Goal: Task Accomplishment & Management: Manage account settings

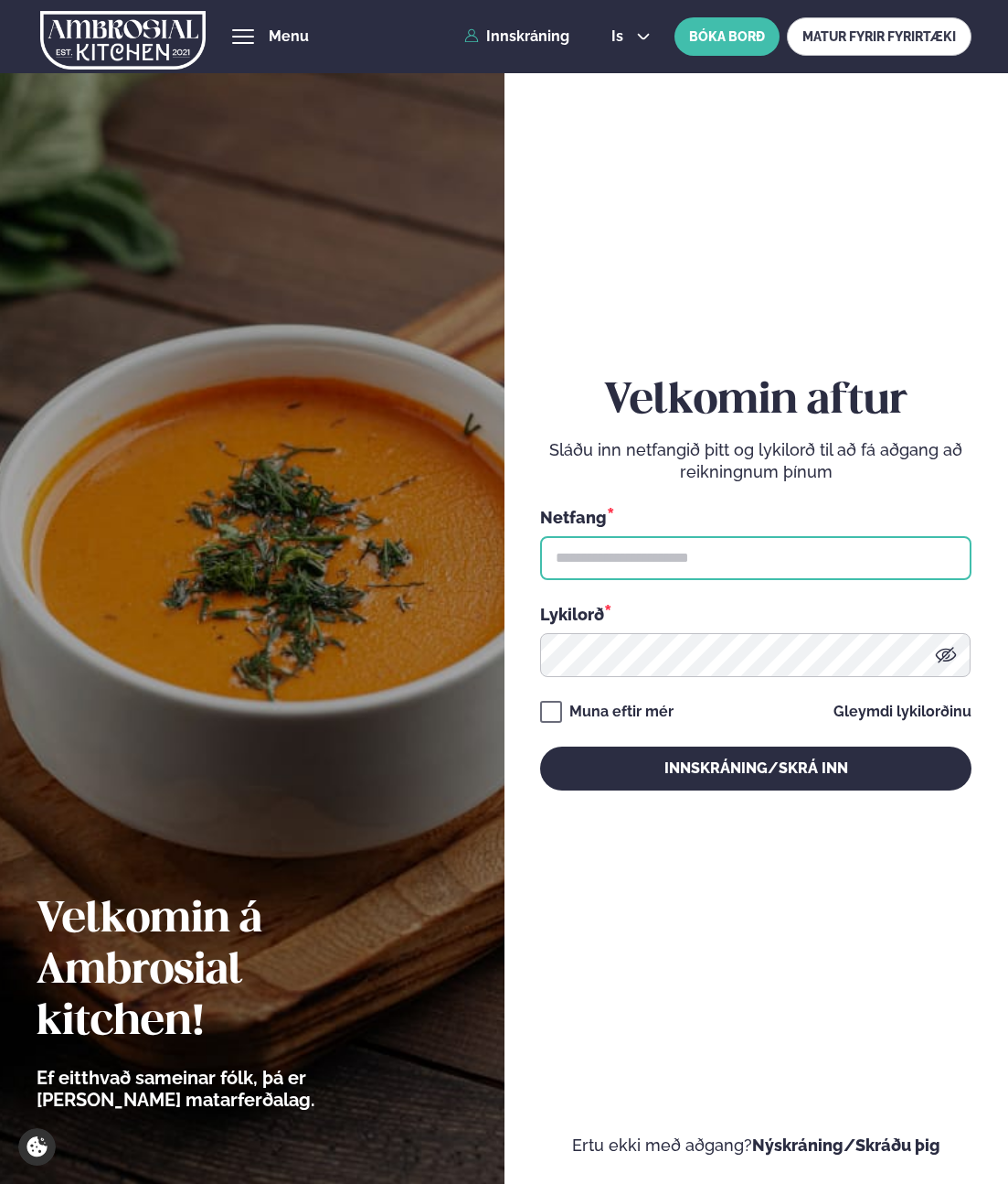
click at [689, 548] on input "text" at bounding box center [755, 558] width 431 height 44
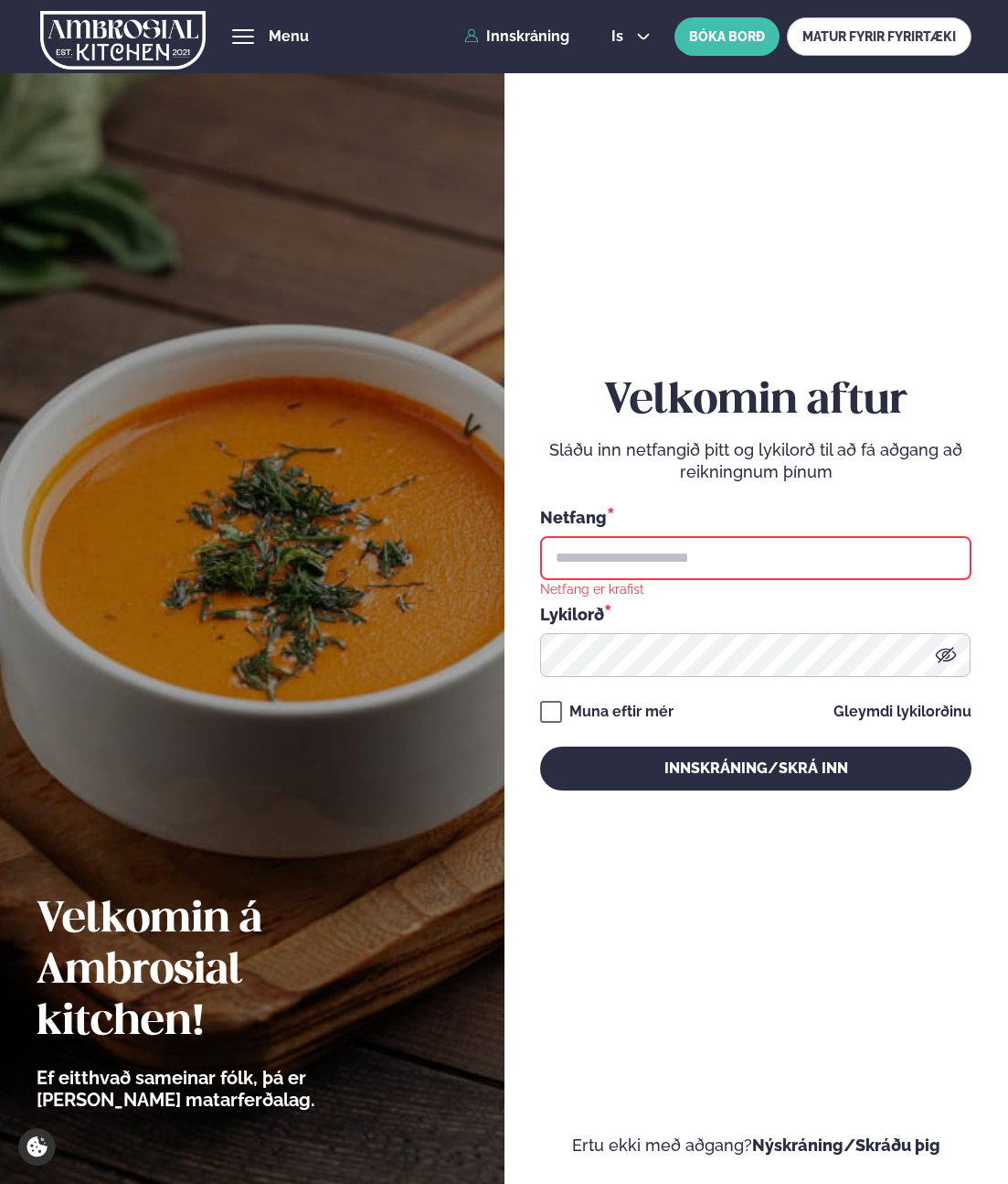
type input "**********"
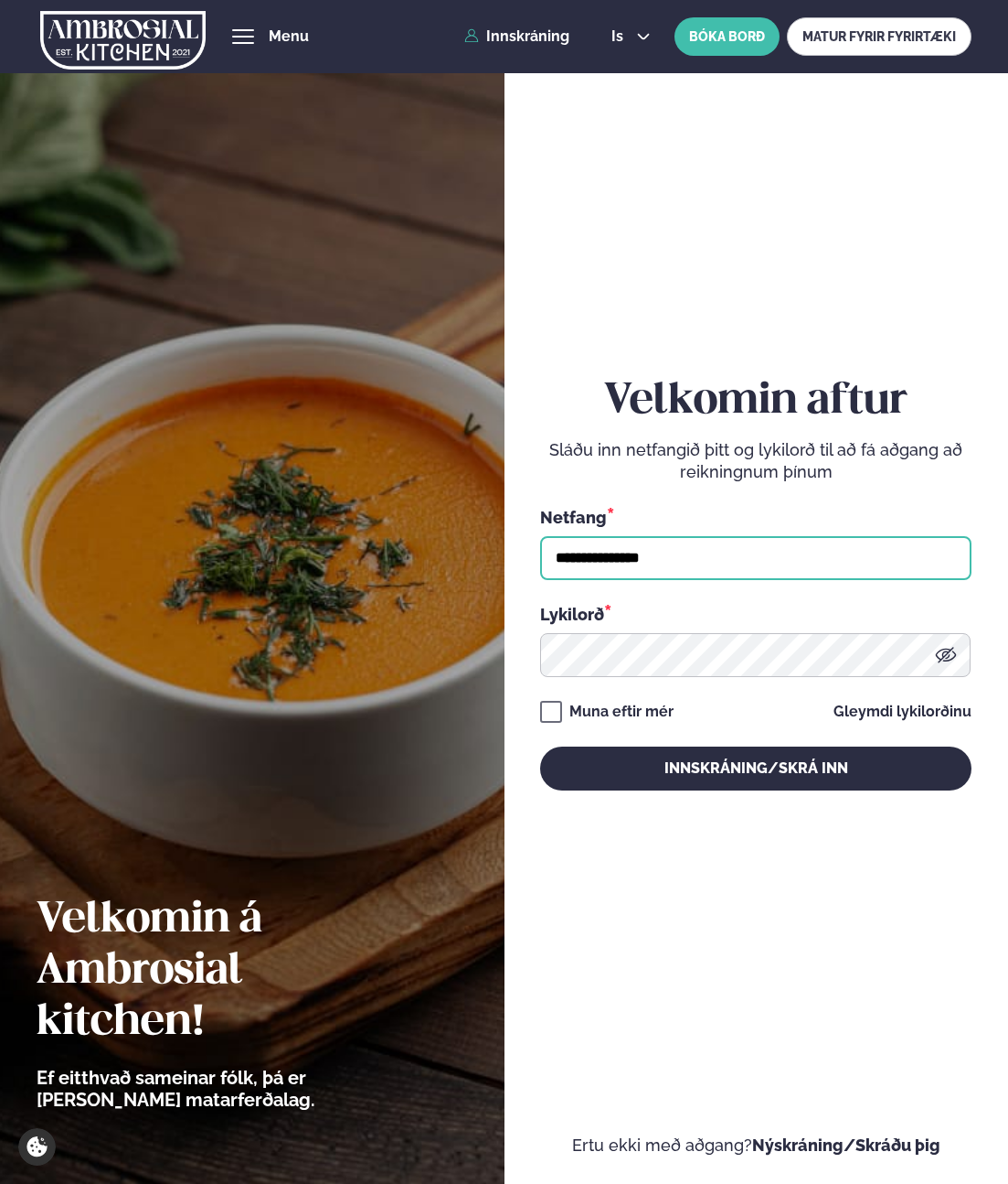
click at [540, 747] on button "Innskráning/Skrá inn" at bounding box center [755, 769] width 431 height 44
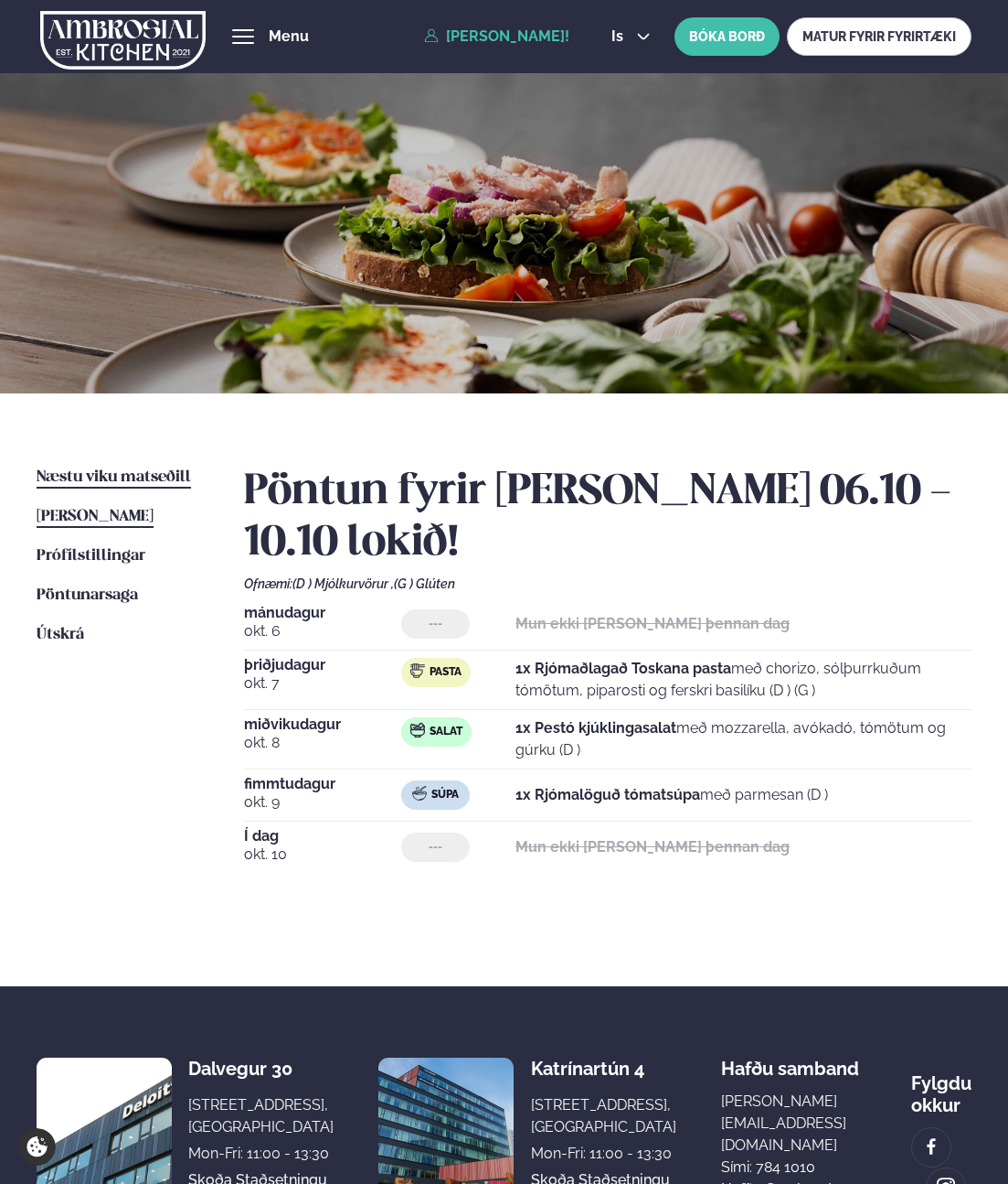
click at [173, 481] on span "Næstu viku matseðill" at bounding box center [114, 477] width 155 height 16
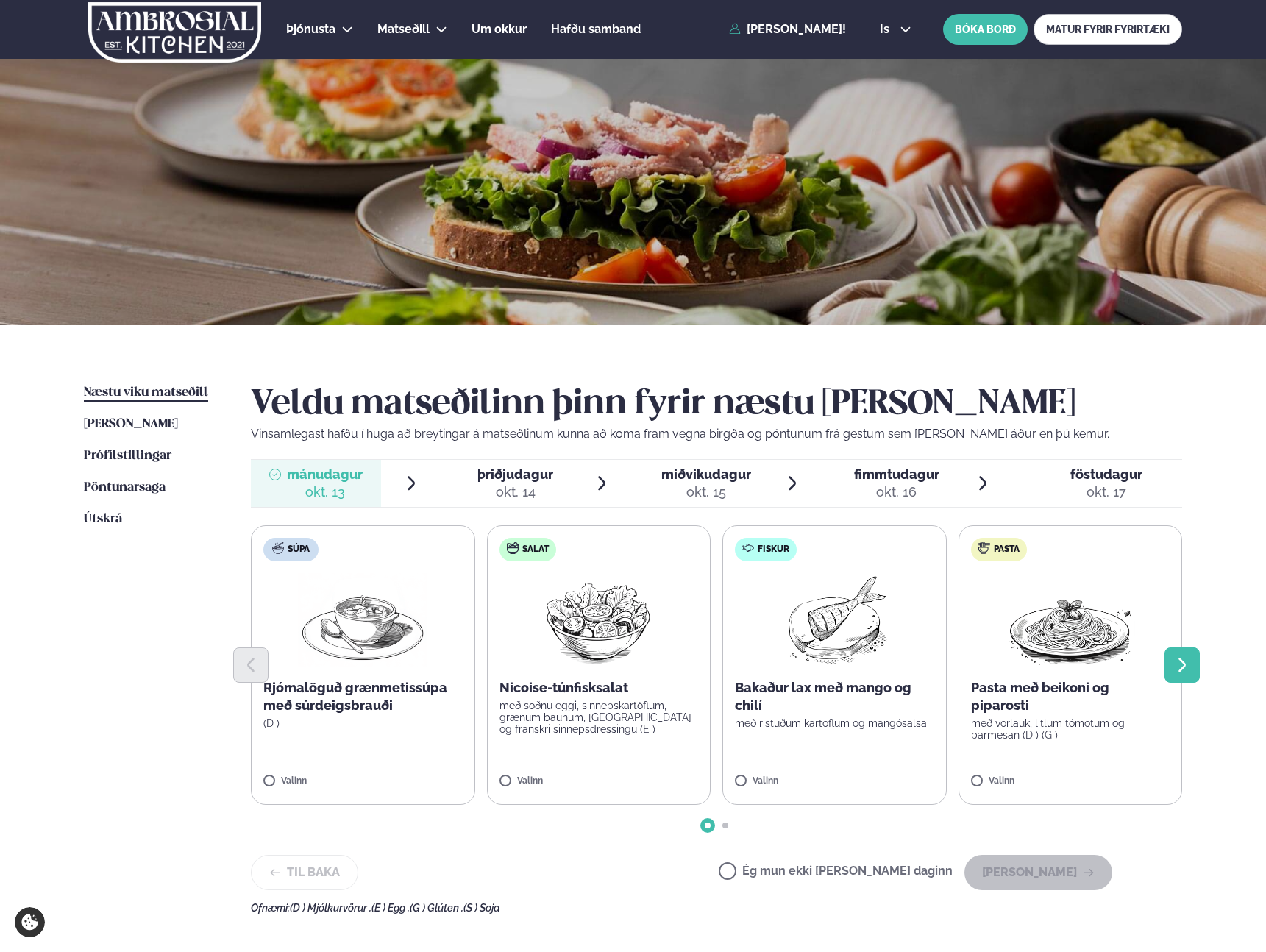
click at [811, 659] on icon "Next slide" at bounding box center [1181, 665] width 18 height 18
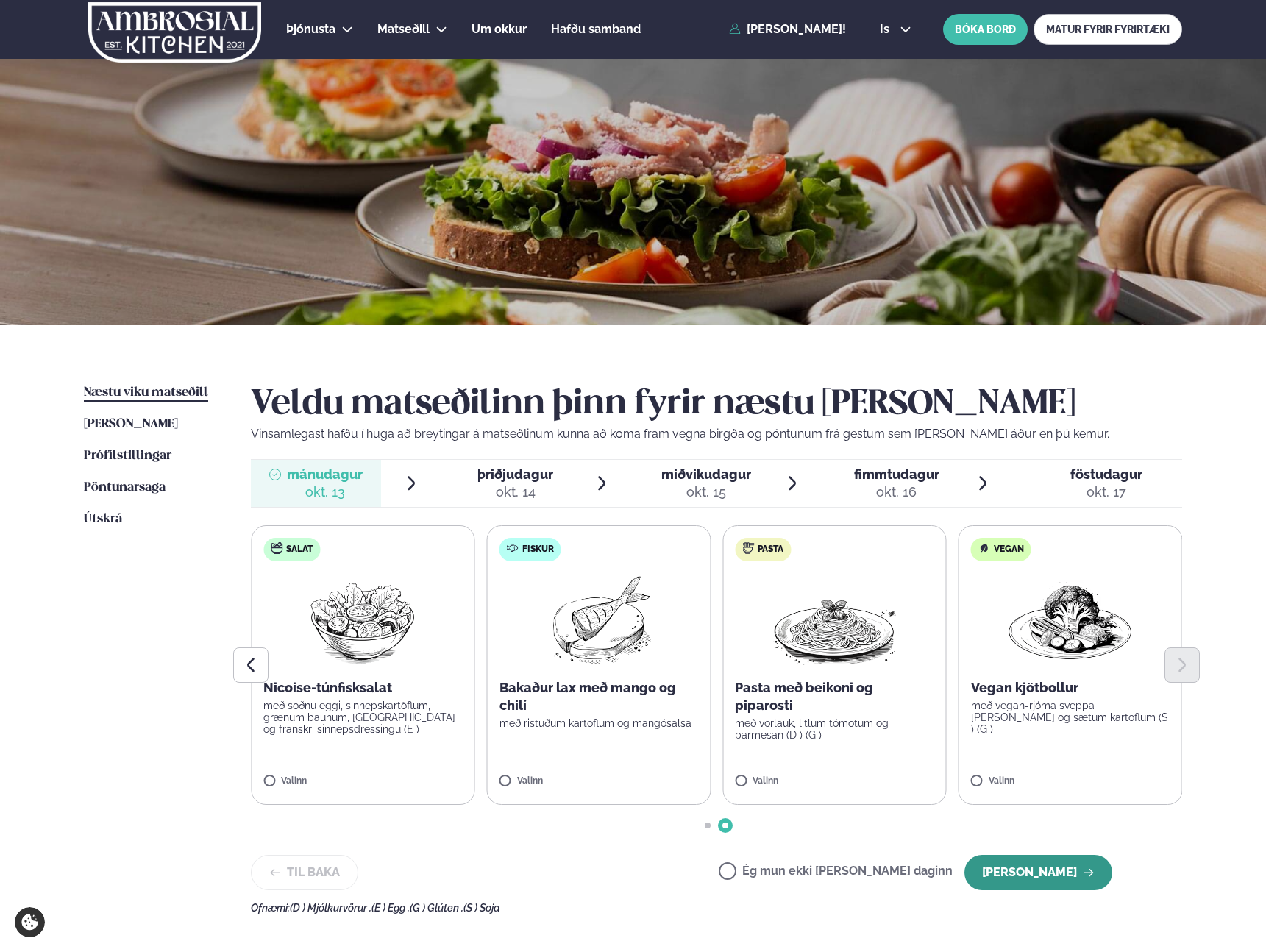
click at [811, 872] on button "[PERSON_NAME]" at bounding box center [1037, 872] width 147 height 35
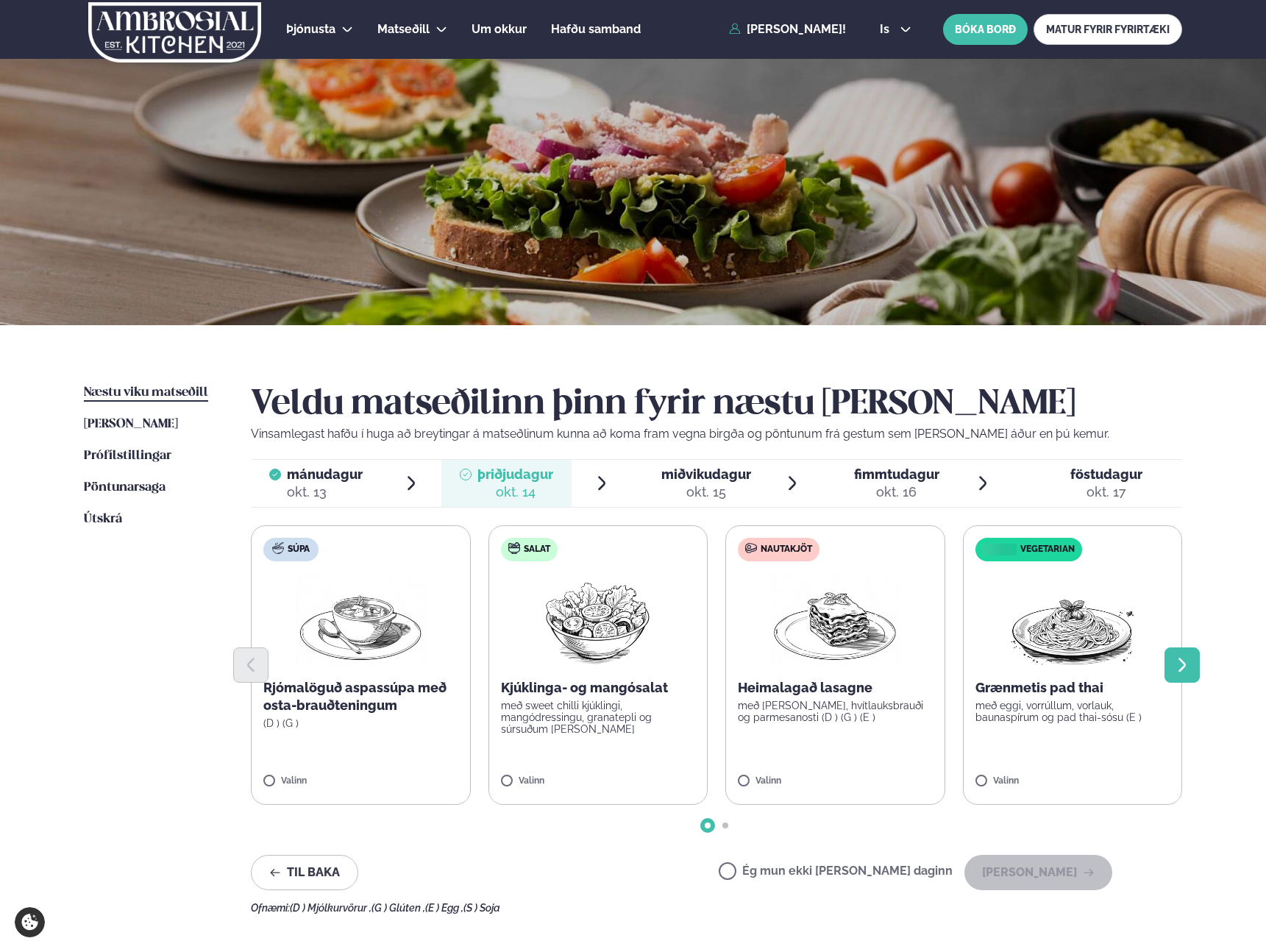
click at [811, 676] on button "Next slide" at bounding box center [1181, 665] width 35 height 35
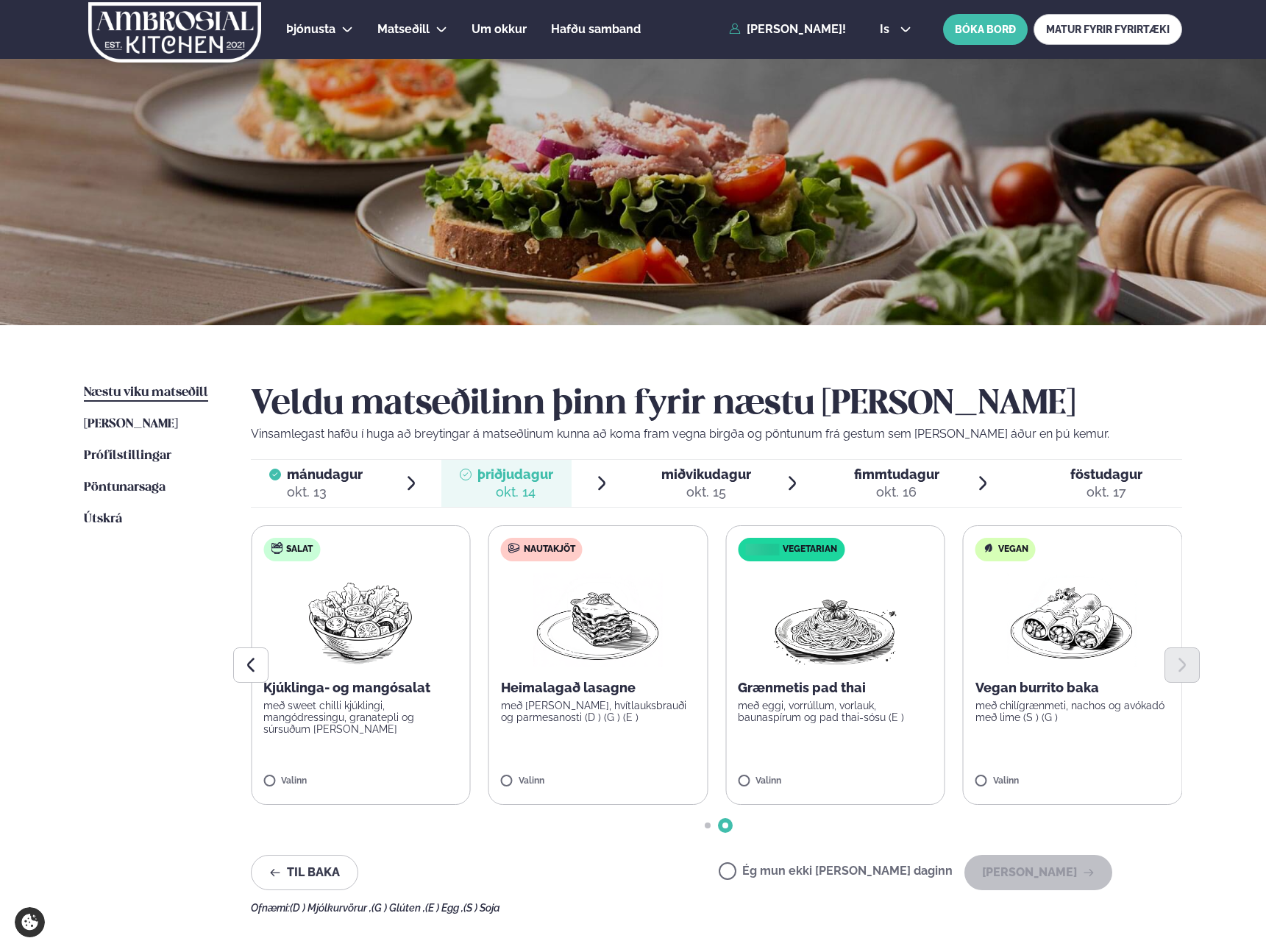
click at [621, 678] on div at bounding box center [717, 665] width 931 height 35
click at [794, 656] on div at bounding box center [717, 665] width 931 height 35
click at [811, 867] on button "[PERSON_NAME]" at bounding box center [1037, 872] width 147 height 35
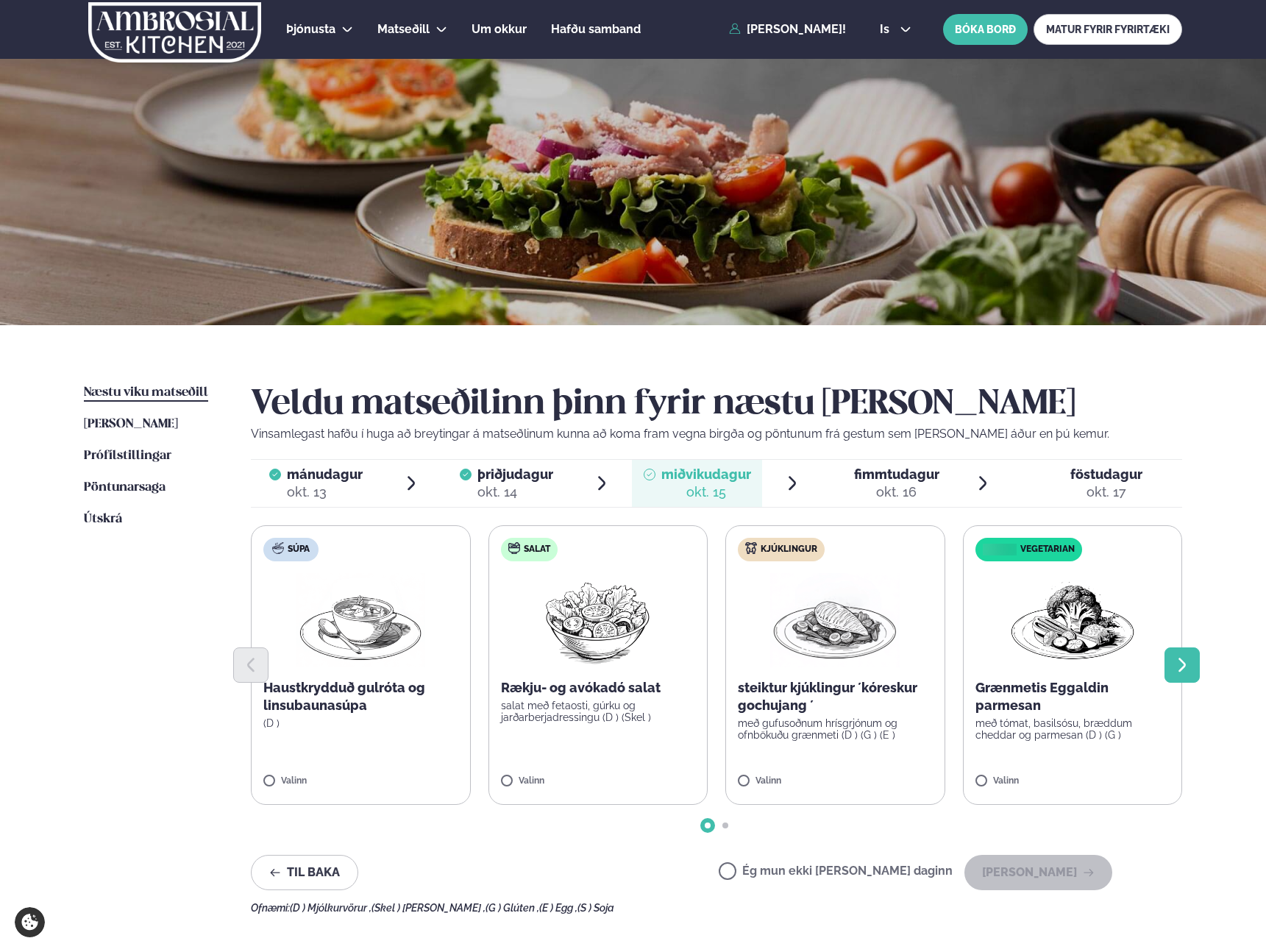
click at [811, 670] on icon "Next slide" at bounding box center [1181, 665] width 18 height 18
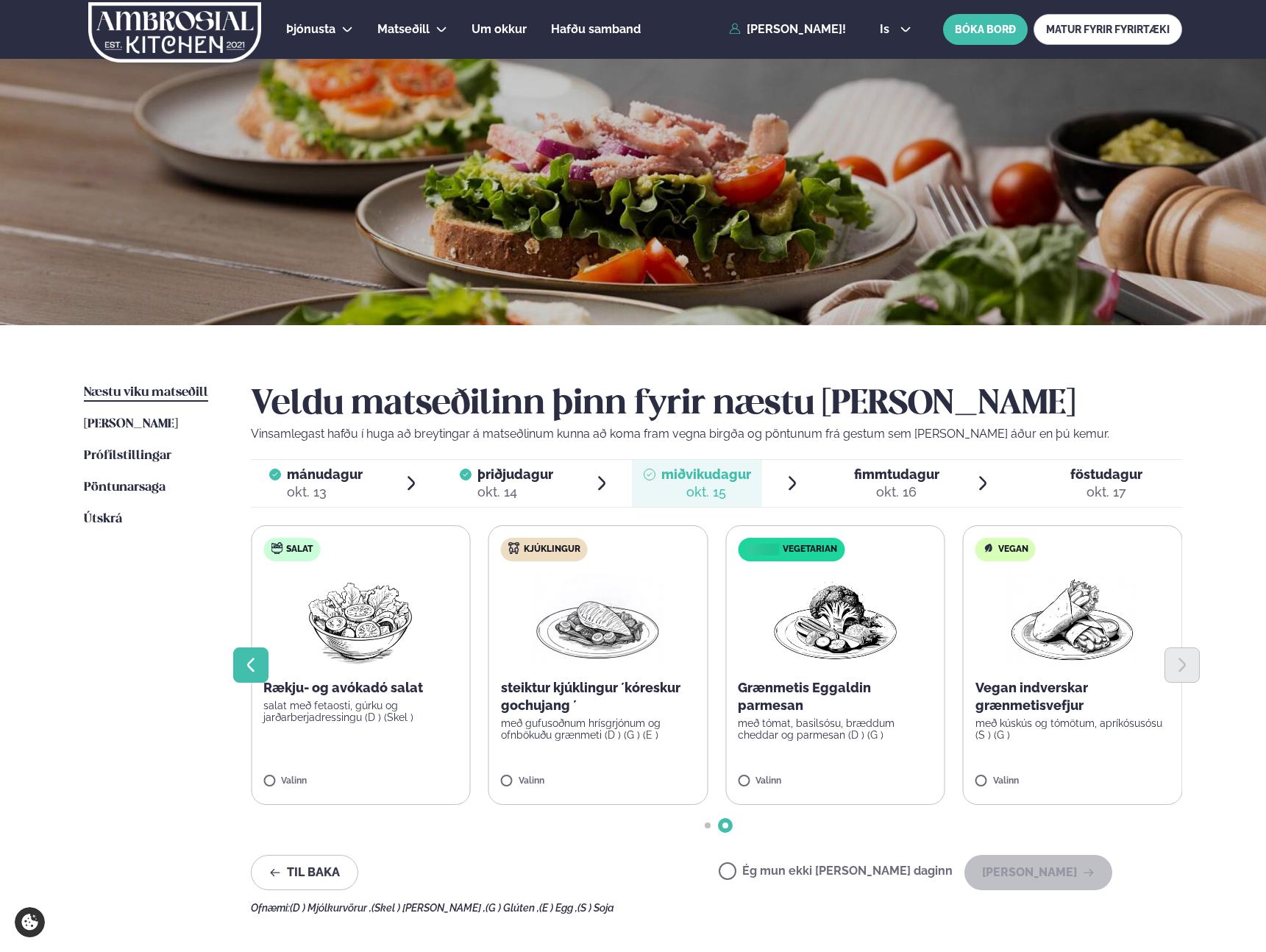
click at [239, 662] on button "Previous slide" at bounding box center [250, 665] width 35 height 35
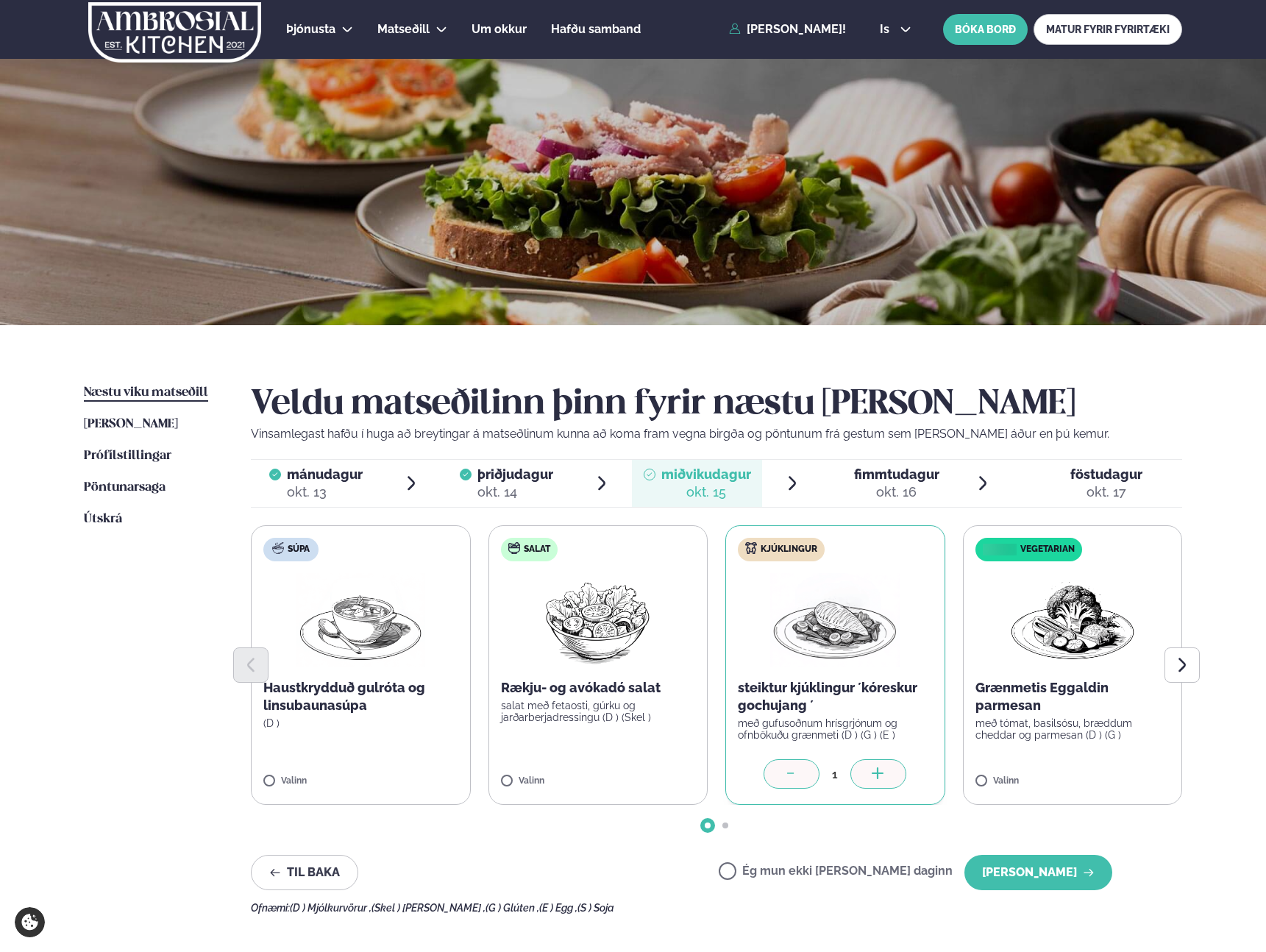
click at [811, 474] on span "fimmtudagur" at bounding box center [896, 474] width 85 height 15
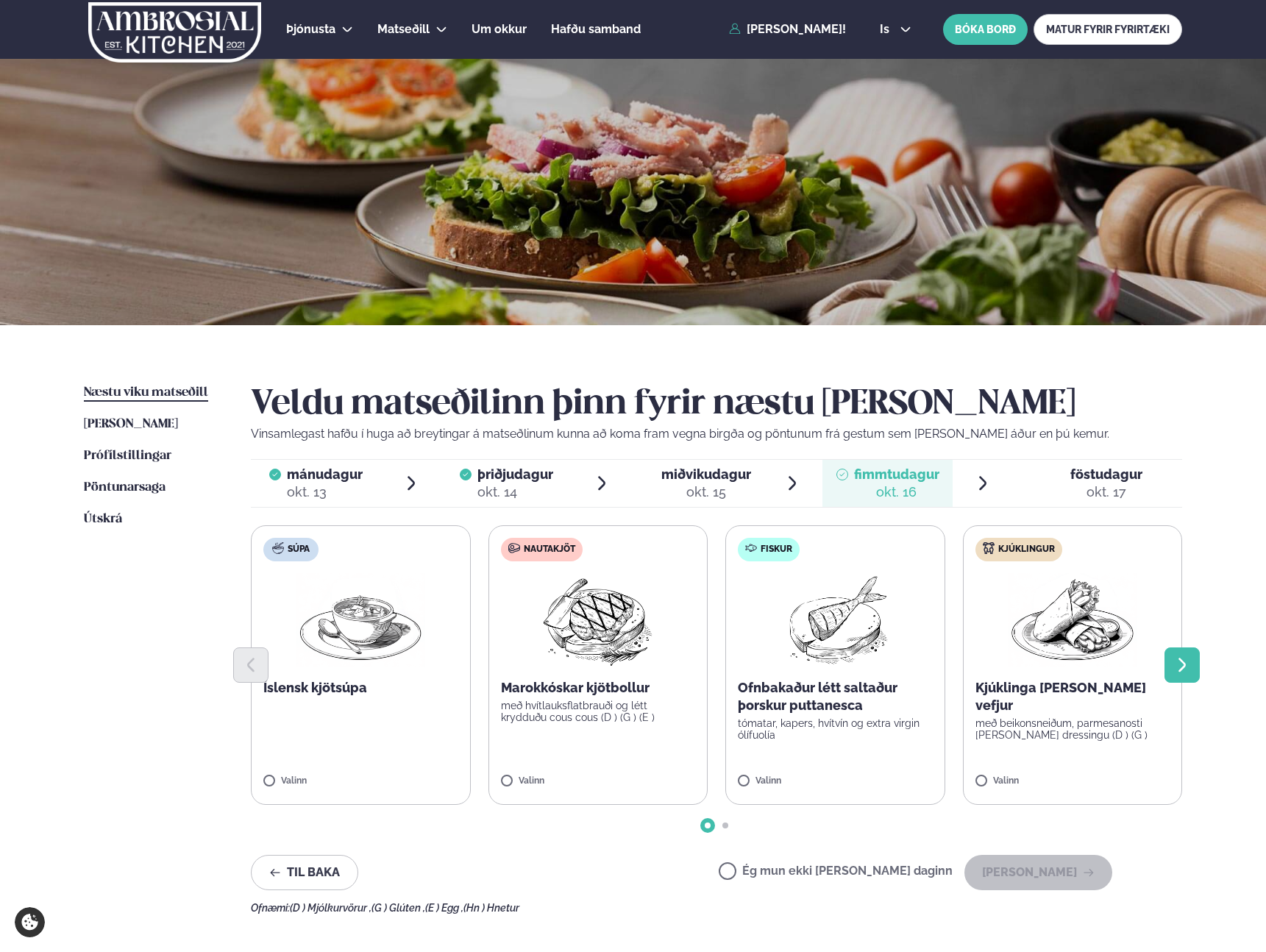
click at [811, 667] on icon "Next slide" at bounding box center [1181, 665] width 18 height 18
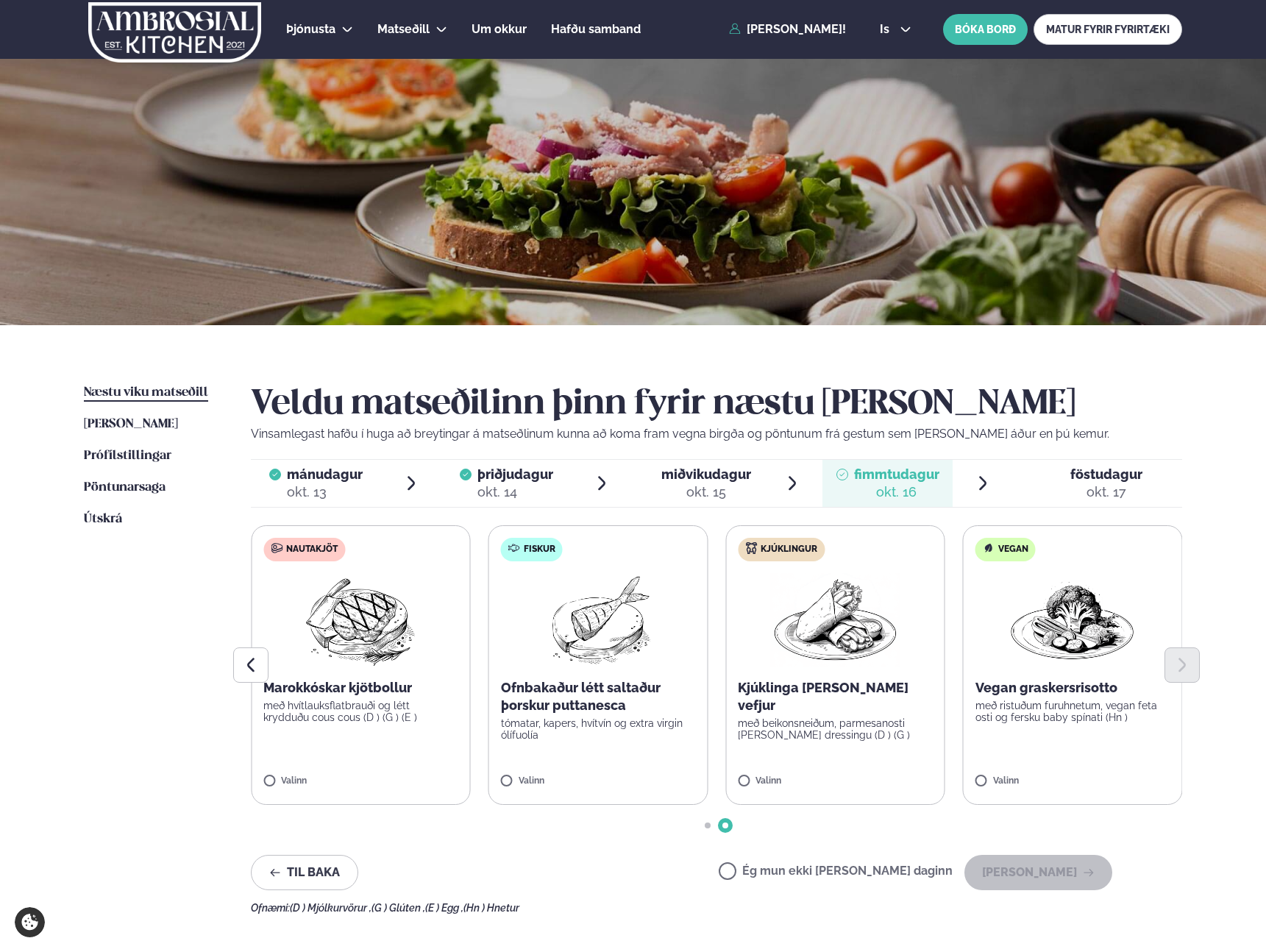
click at [811, 689] on p "Kjúklinga [PERSON_NAME] vefjur" at bounding box center [835, 696] width 195 height 35
click at [248, 660] on icon "Previous slide" at bounding box center [250, 665] width 18 height 18
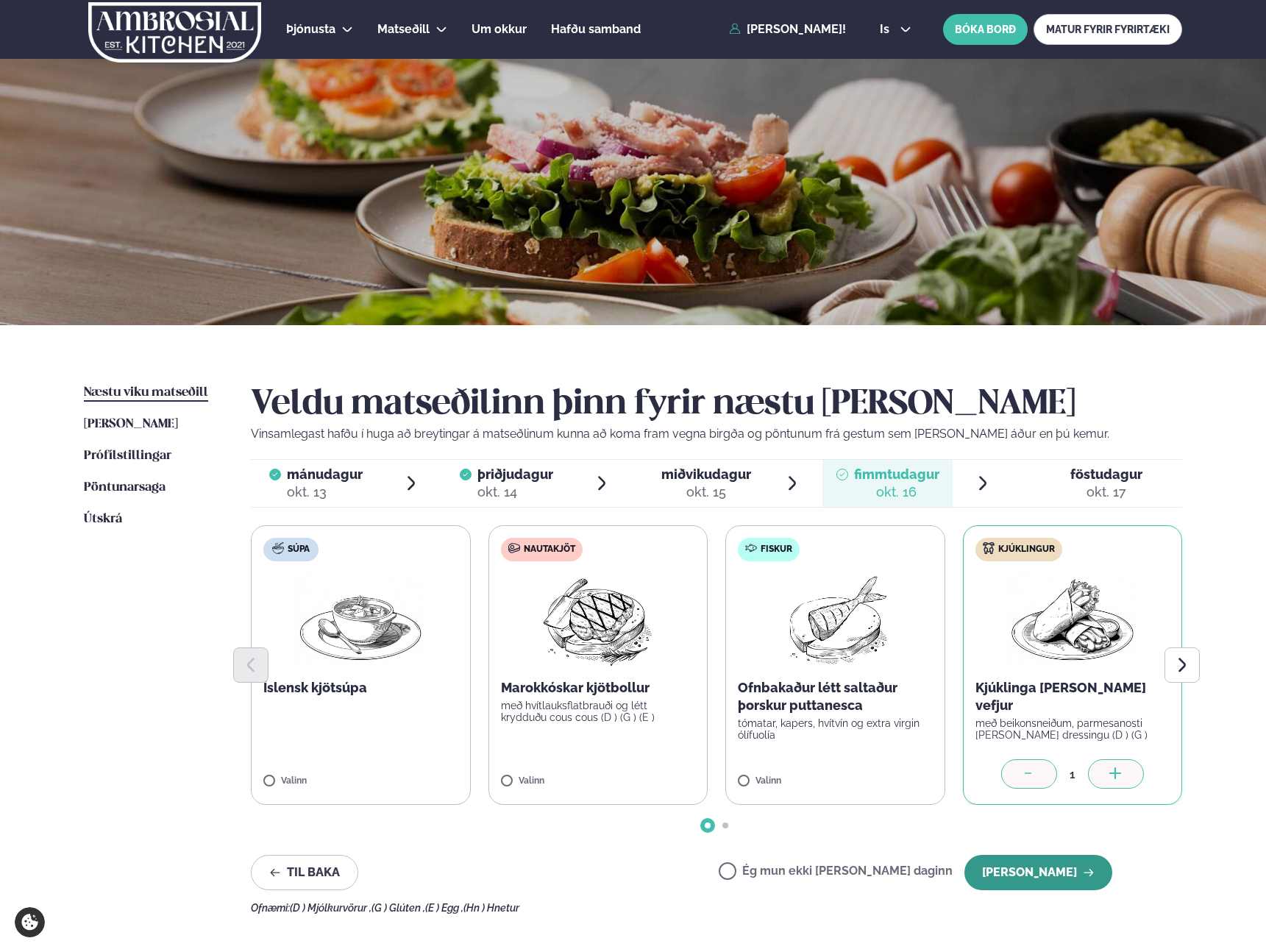
drag, startPoint x: 1020, startPoint y: 879, endPoint x: 983, endPoint y: 879, distance: 37.0
click at [811, 878] on button "[PERSON_NAME]" at bounding box center [1037, 872] width 147 height 35
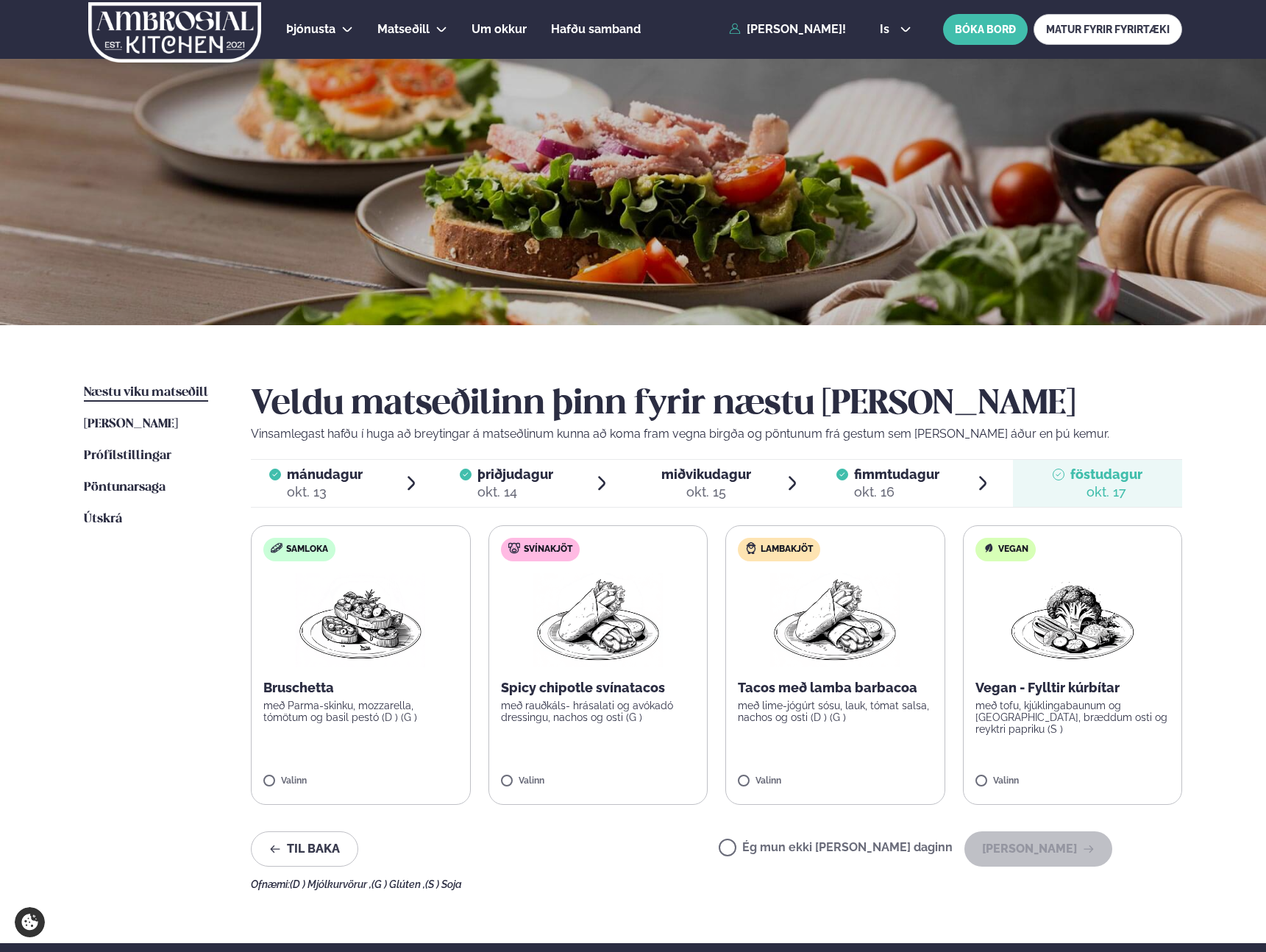
click at [777, 844] on label "Ég mun ekki [PERSON_NAME] daginn" at bounding box center [835, 848] width 234 height 15
click at [811, 848] on button "[PERSON_NAME]" at bounding box center [1037, 848] width 147 height 35
